Goal: Task Accomplishment & Management: Use online tool/utility

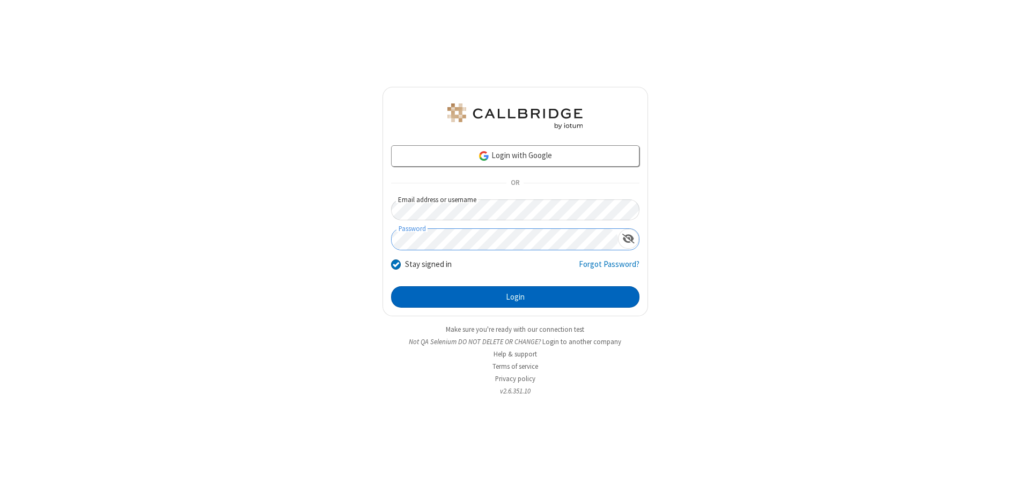
click at [515, 297] on button "Login" at bounding box center [515, 296] width 248 height 21
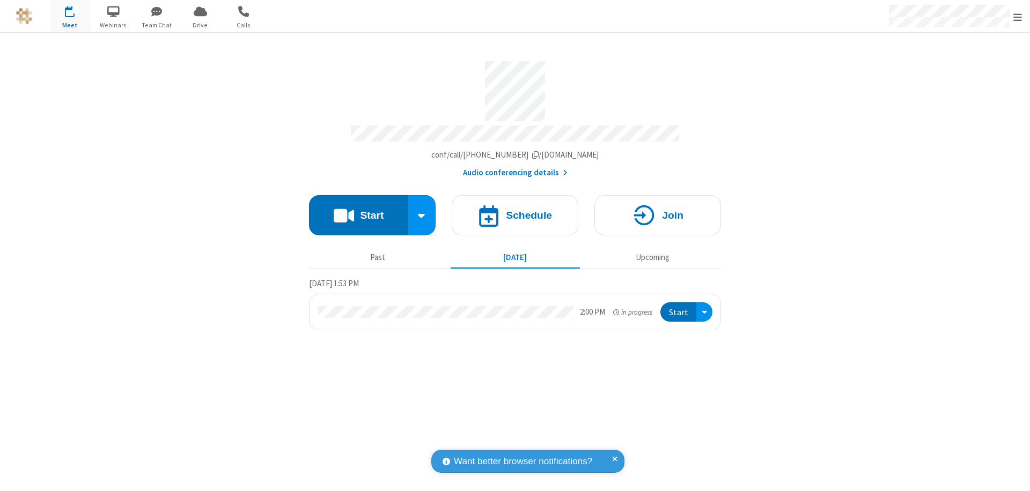
click at [1018, 17] on span "Open menu" at bounding box center [1017, 17] width 9 height 11
click at [200, 25] on span "Drive" at bounding box center [200, 25] width 40 height 10
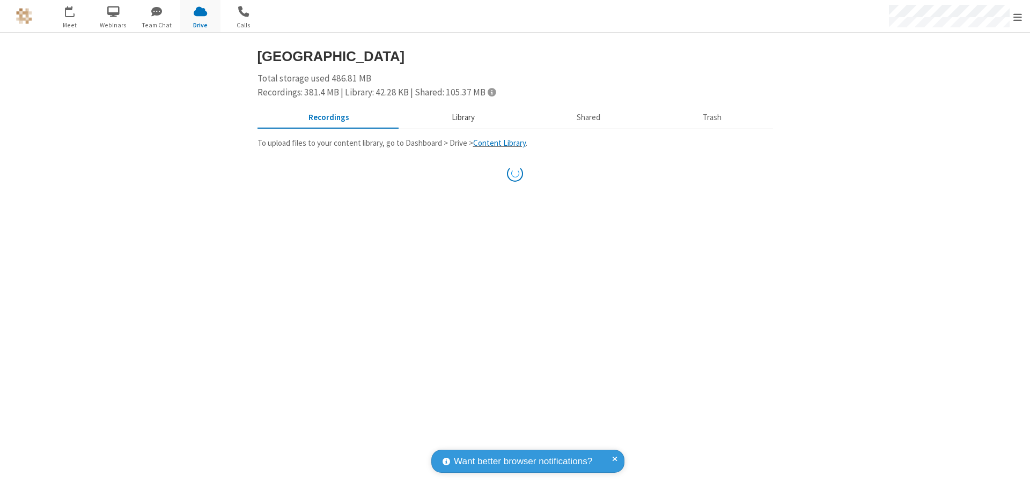
click at [458, 117] on button "Library" at bounding box center [463, 118] width 126 height 20
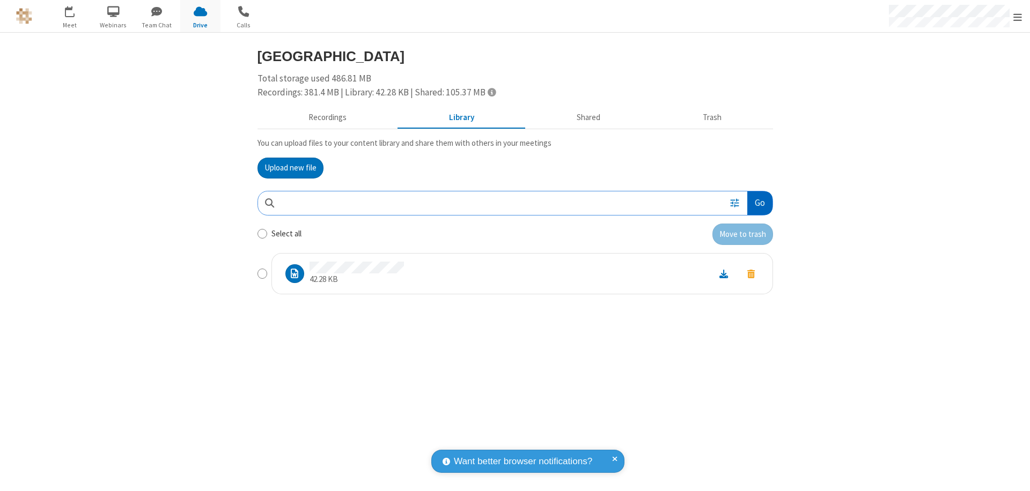
click at [759, 203] on button "Go" at bounding box center [759, 203] width 25 height 24
click at [290, 168] on button "Upload new file" at bounding box center [290, 168] width 66 height 21
